Goal: Information Seeking & Learning: Learn about a topic

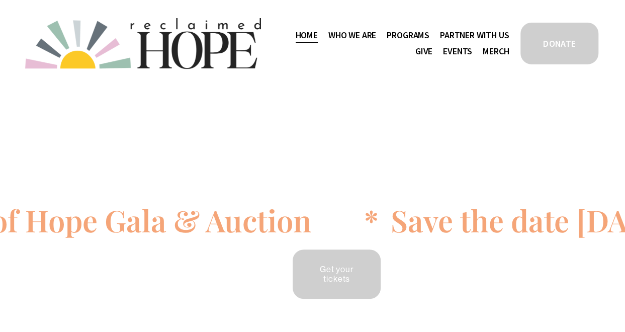
click at [0, 0] on span "Mission Partners" at bounding box center [0, 0] width 0 height 0
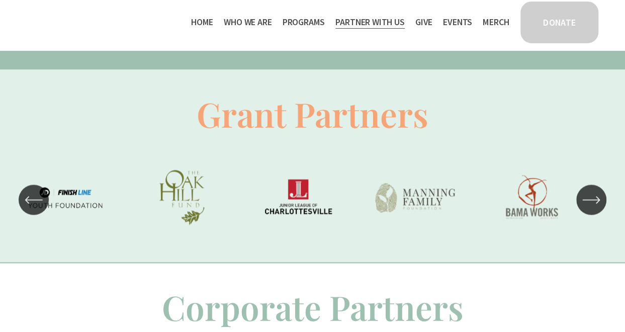
scroll to position [547, 0]
click at [593, 205] on icon "\a \a \a Next\a \a" at bounding box center [591, 199] width 18 height 18
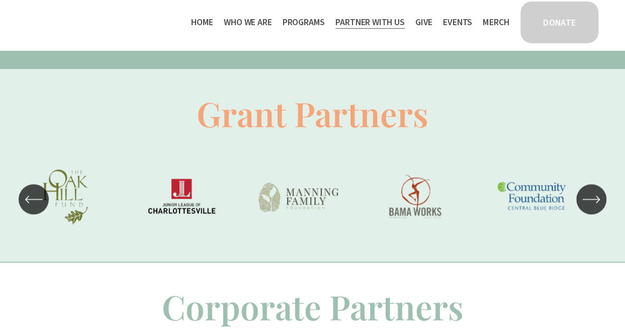
click at [588, 208] on icon "\a \a \a Next\a \a" at bounding box center [591, 199] width 18 height 18
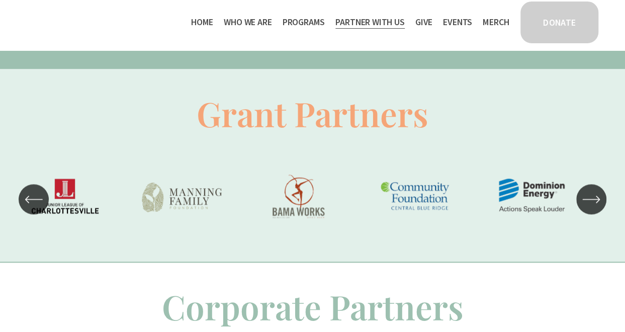
click at [590, 208] on icon "\a \a \a Next\a \a" at bounding box center [591, 199] width 18 height 18
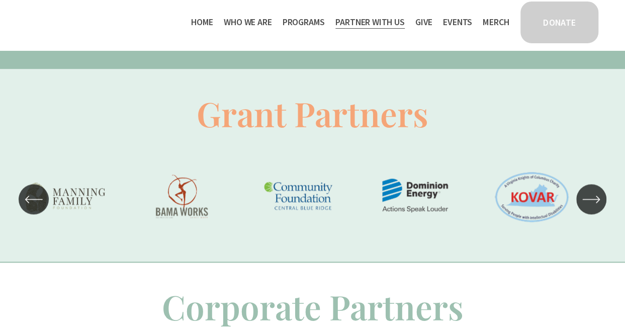
click at [587, 241] on ul "Carousel" at bounding box center [312, 199] width 575 height 84
click at [37, 199] on icon "\a \a Previous\a \a \a" at bounding box center [34, 199] width 16 height 0
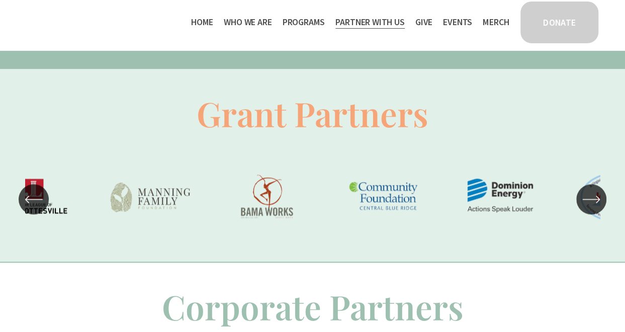
click at [29, 203] on icon "\a \a Previous\a \a \a" at bounding box center [27, 199] width 3 height 7
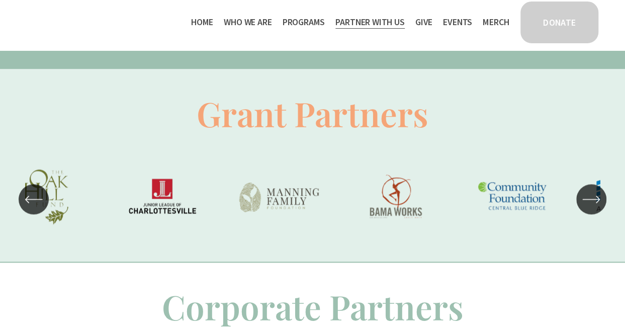
click at [33, 199] on icon "\a \a Previous\a \a \a" at bounding box center [34, 199] width 16 height 0
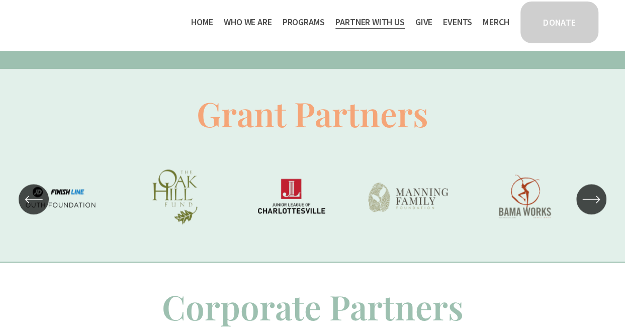
click at [31, 204] on icon "\a \a Previous\a \a \a" at bounding box center [34, 199] width 18 height 18
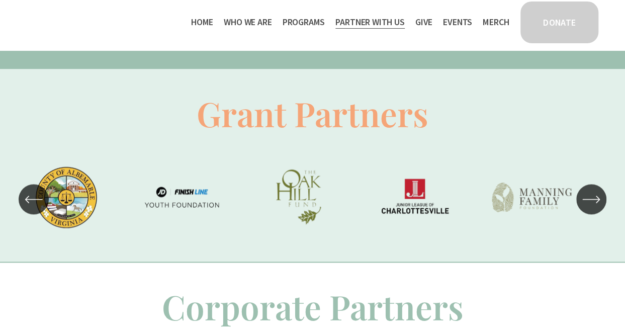
click at [29, 205] on icon "\a \a Previous\a \a \a" at bounding box center [34, 199] width 18 height 18
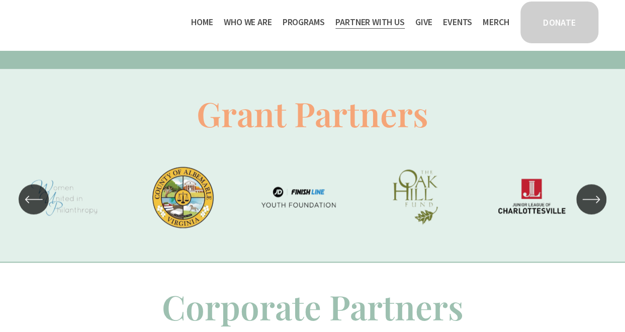
click at [35, 208] on icon "\a \a Previous\a \a \a" at bounding box center [34, 199] width 18 height 18
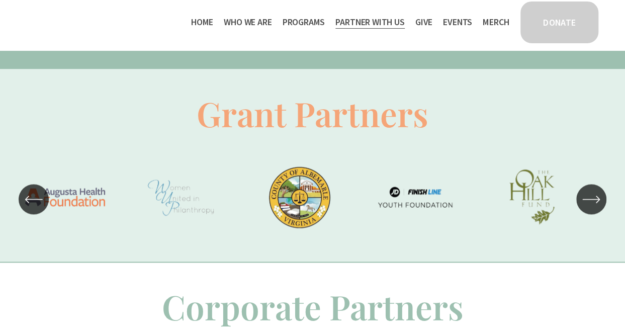
click at [32, 208] on icon "\a \a Previous\a \a \a" at bounding box center [34, 199] width 18 height 18
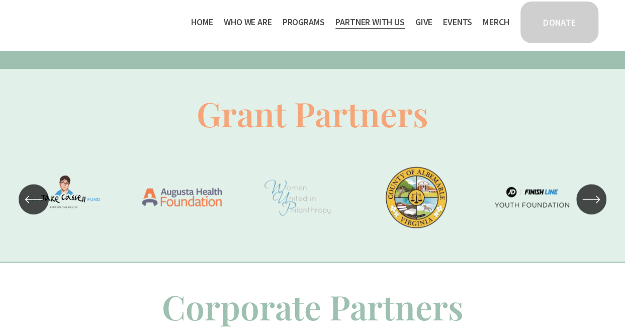
click at [31, 207] on icon "\a \a Previous\a \a \a" at bounding box center [34, 199] width 18 height 18
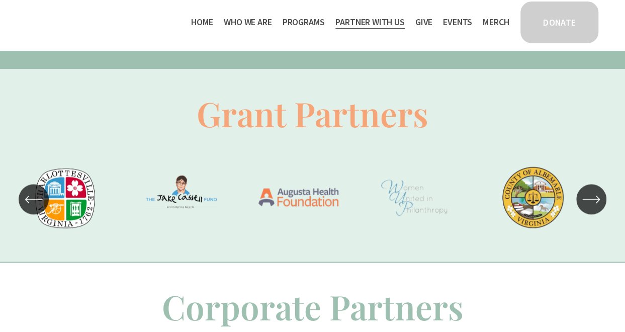
click at [28, 207] on icon "\a \a Previous\a \a \a" at bounding box center [34, 199] width 18 height 18
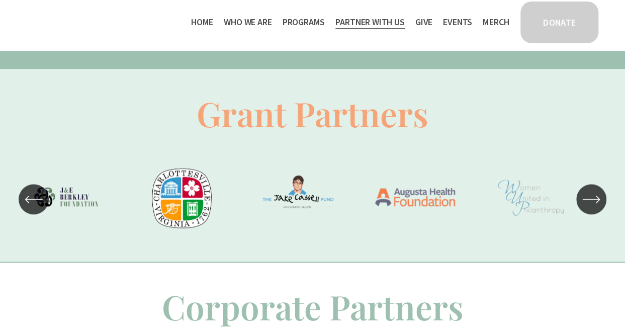
click at [296, 206] on ul "Carousel" at bounding box center [312, 199] width 575 height 84
